Goal: Task Accomplishment & Management: Manage account settings

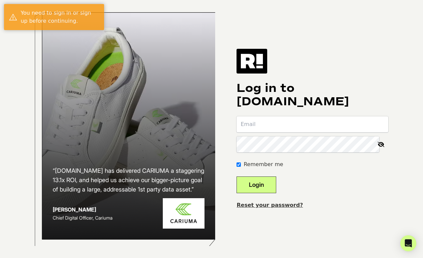
type input "[PERSON_NAME][EMAIL_ADDRESS][DOMAIN_NAME]"
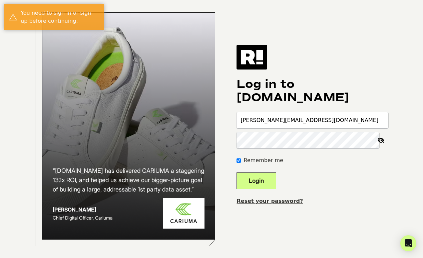
click at [275, 182] on button "Login" at bounding box center [257, 180] width 40 height 17
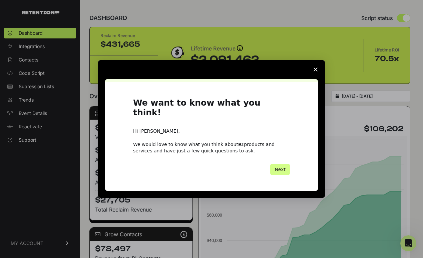
click at [316, 71] on polygon "Close survey" at bounding box center [316, 69] width 4 height 4
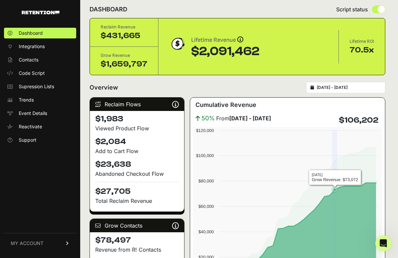
scroll to position [15, 0]
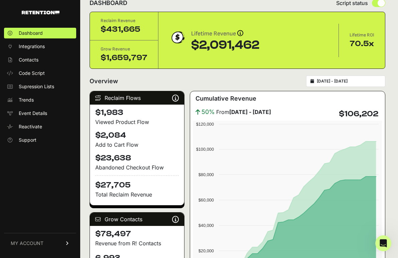
click at [43, 245] on span "MY ACCOUNT" at bounding box center [27, 243] width 33 height 7
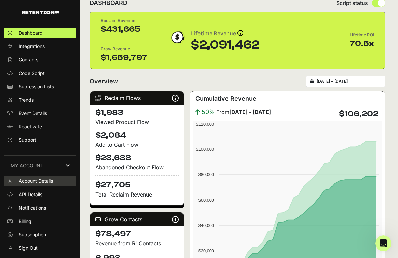
click at [43, 183] on span "Account Details" at bounding box center [36, 181] width 34 height 7
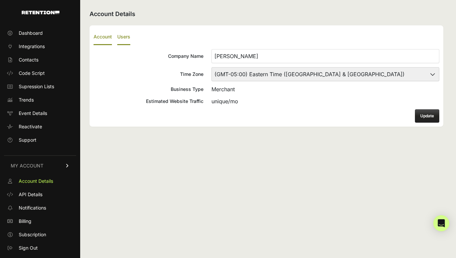
click at [127, 35] on label "Users" at bounding box center [123, 37] width 13 height 16
click at [0, 0] on input "Users" at bounding box center [0, 0] width 0 height 0
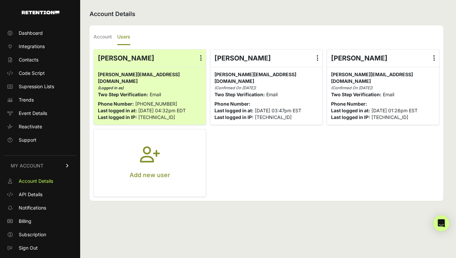
click at [397, 59] on icon at bounding box center [434, 58] width 2 height 7
click at [0, 0] on input "radio" at bounding box center [0, 0] width 0 height 0
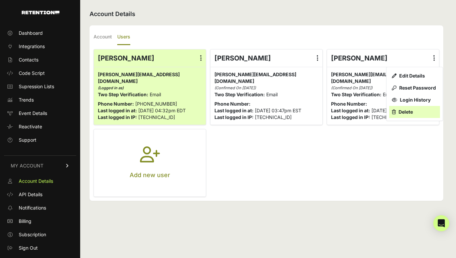
click at [397, 114] on link "Delete" at bounding box center [414, 112] width 51 height 12
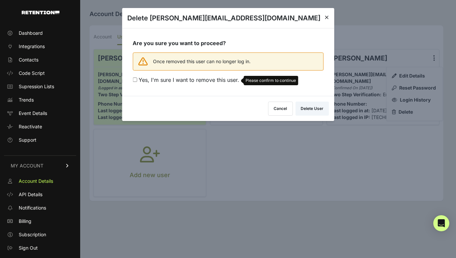
click at [218, 79] on span "Yes, I'm sure I want to remove this user." at bounding box center [189, 79] width 100 height 7
click at [137, 79] on input "Yes, I'm sure I want to remove this user. Please confirm to continue" at bounding box center [135, 79] width 4 height 4
checkbox input "true"
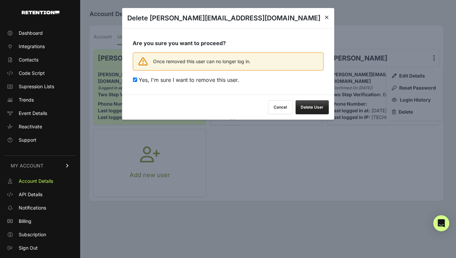
click at [318, 107] on button "Delete User" at bounding box center [311, 107] width 33 height 14
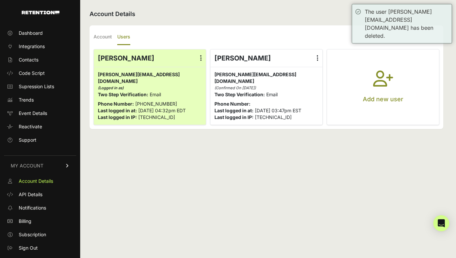
click at [316, 61] on icon at bounding box center [317, 58] width 2 height 7
click at [0, 0] on input "radio" at bounding box center [0, 0] width 0 height 0
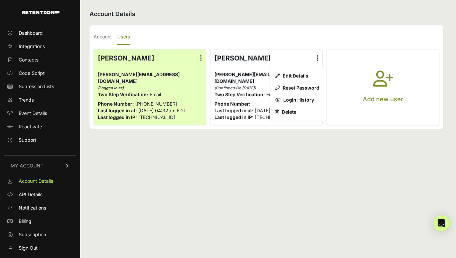
click at [320, 36] on ul "Account Users" at bounding box center [265, 37] width 345 height 16
click at [379, 76] on icon "button" at bounding box center [383, 82] width 20 height 24
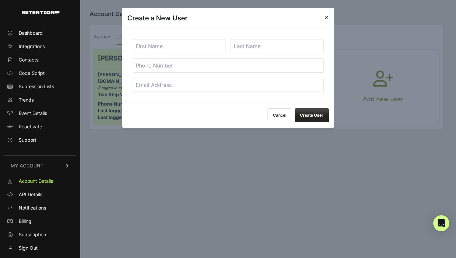
click at [195, 50] on input "text" at bounding box center [179, 46] width 93 height 14
type input "Josh"
click at [174, 85] on input "email" at bounding box center [228, 85] width 191 height 14
type input "[PERSON_NAME][EMAIL_ADDRESS][DOMAIN_NAME]"
click at [273, 45] on input "text" at bounding box center [277, 46] width 93 height 14
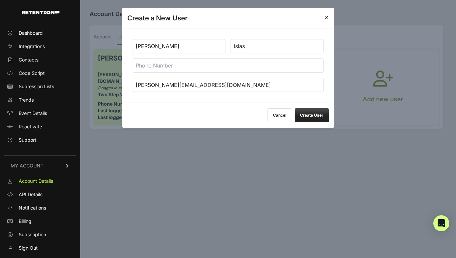
type input "Islas"
click at [313, 112] on button "Create User" at bounding box center [311, 115] width 34 height 14
